Goal: Task Accomplishment & Management: Manage account settings

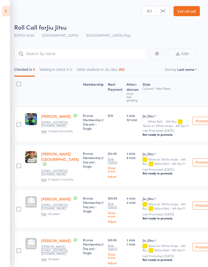
click at [183, 14] on link "Exit roll call" at bounding box center [186, 11] width 26 height 10
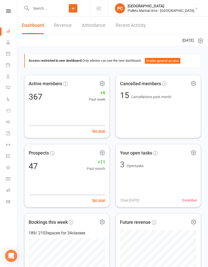
click at [33, 17] on link "Dashboard" at bounding box center [33, 25] width 22 height 17
click at [56, 11] on input "text" at bounding box center [42, 8] width 27 height 7
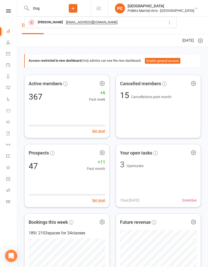
type input "Ong"
click at [41, 26] on div "Lachlan Ong" at bounding box center [50, 22] width 28 height 7
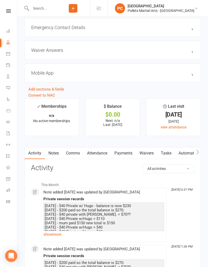
click at [54, 152] on link "Notes" at bounding box center [53, 154] width 17 height 12
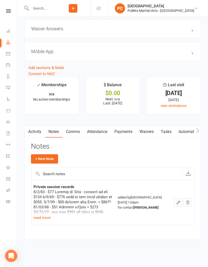
scroll to position [440, 0]
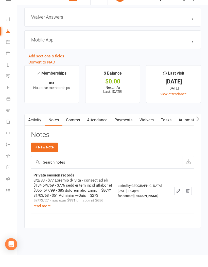
click at [174, 199] on button "button" at bounding box center [178, 203] width 8 height 8
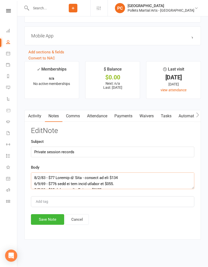
click at [112, 178] on textarea at bounding box center [112, 181] width 163 height 17
click at [33, 176] on textarea at bounding box center [112, 181] width 163 height 17
click at [64, 173] on textarea at bounding box center [112, 181] width 163 height 17
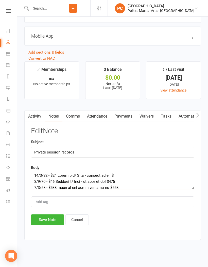
scroll to position [0, 0]
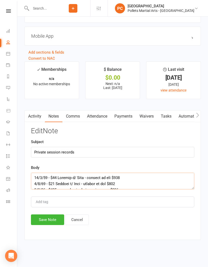
type textarea "10/9/25 - $40 Private w/ Hugo - balance is now $190 3/9/25 - $40 Private w/ Hug…"
click at [156, 153] on input "Private session records" at bounding box center [112, 152] width 163 height 11
click at [152, 162] on div "Edit Note Subject Private session records Body Add tag Save Note Cancel" at bounding box center [112, 176] width 163 height 98
click at [51, 218] on button "Save Note" at bounding box center [47, 220] width 33 height 11
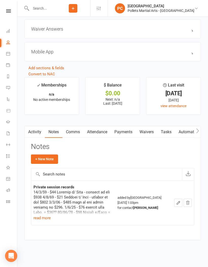
click at [7, 188] on link "Roll call" at bounding box center [11, 190] width 11 height 11
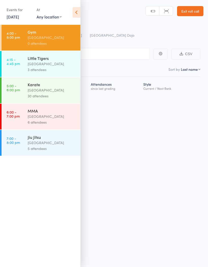
click at [192, 6] on link "Exit roll call" at bounding box center [190, 11] width 26 height 10
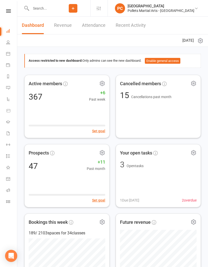
click at [56, 5] on input "text" at bounding box center [42, 8] width 27 height 7
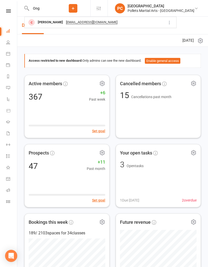
type input "Ong"
click at [69, 23] on div "yepsta@yahoo.com" at bounding box center [91, 22] width 54 height 7
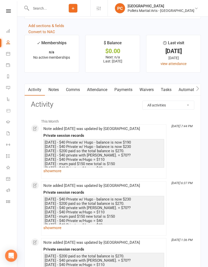
scroll to position [480, 0]
